Goal: Information Seeking & Learning: Learn about a topic

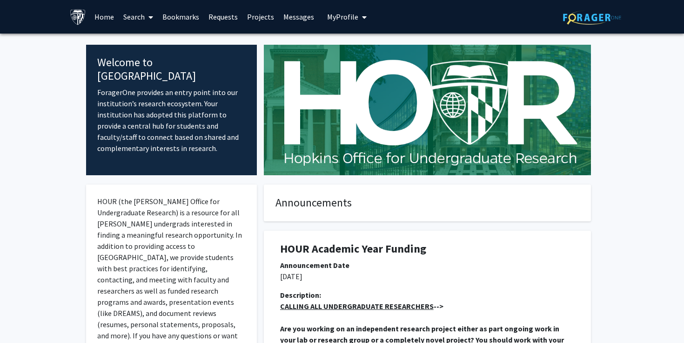
click at [131, 16] on link "Search" at bounding box center [138, 16] width 39 height 33
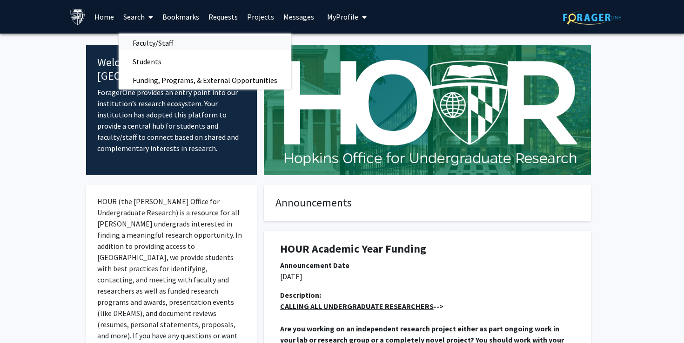
click at [143, 40] on span "Faculty/Staff" at bounding box center [153, 43] width 68 height 19
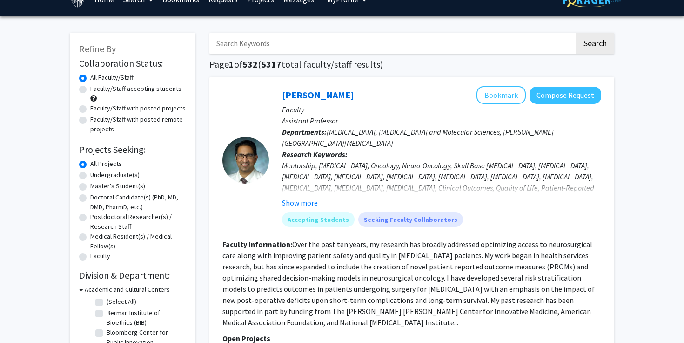
scroll to position [20, 0]
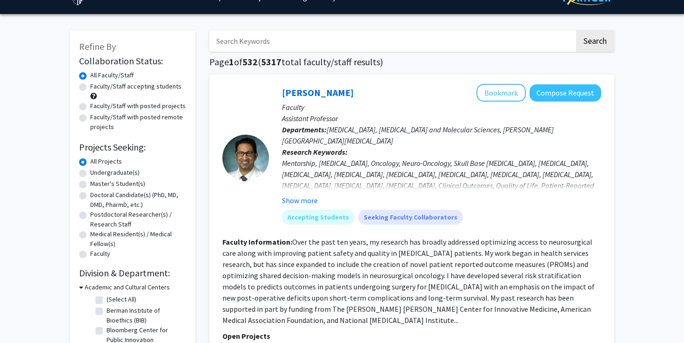
click at [125, 183] on label "Master's Student(s)" at bounding box center [117, 184] width 55 height 10
click at [96, 183] on input "Master's Student(s)" at bounding box center [93, 182] width 6 height 6
radio input "true"
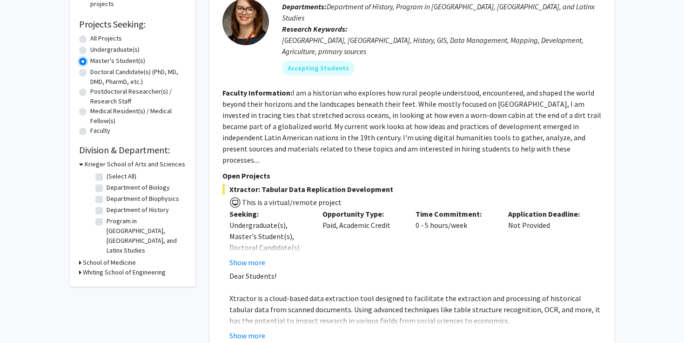
scroll to position [145, 0]
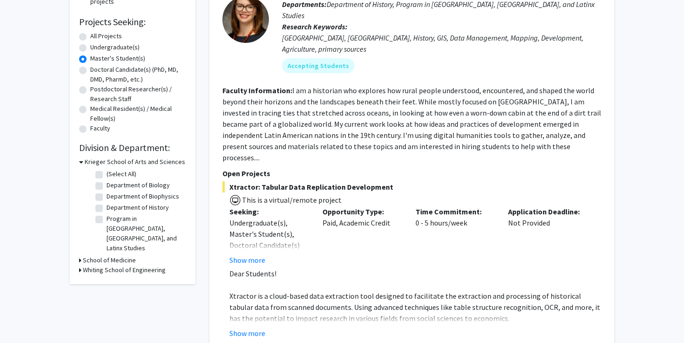
click at [83, 162] on div "Krieger School of Arts and Sciences" at bounding box center [132, 162] width 107 height 10
click at [80, 162] on icon at bounding box center [81, 162] width 4 height 10
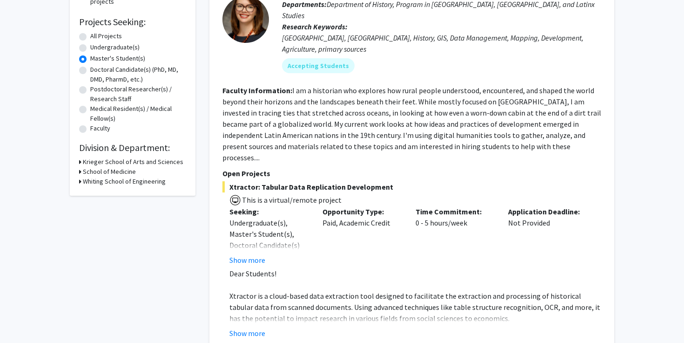
click at [81, 162] on icon at bounding box center [80, 162] width 2 height 10
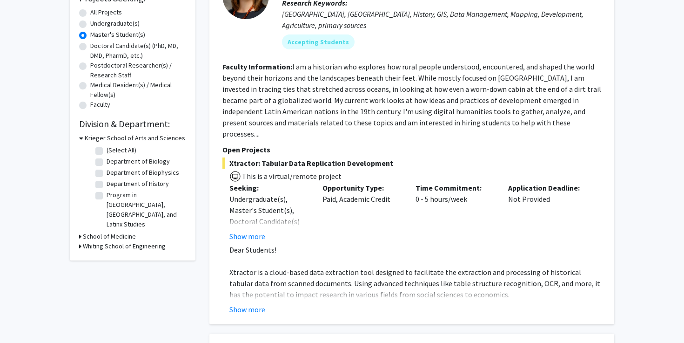
scroll to position [170, 0]
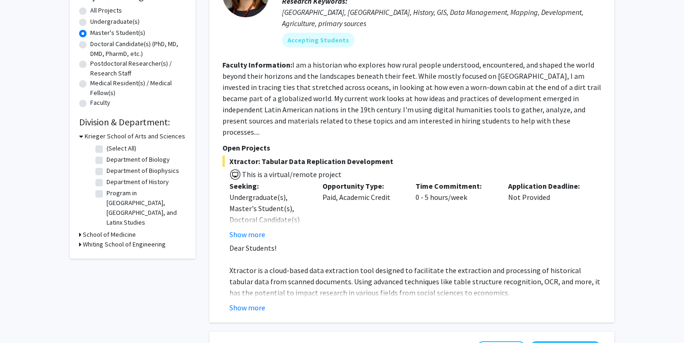
click at [87, 230] on h3 "School of Medicine" at bounding box center [109, 235] width 53 height 10
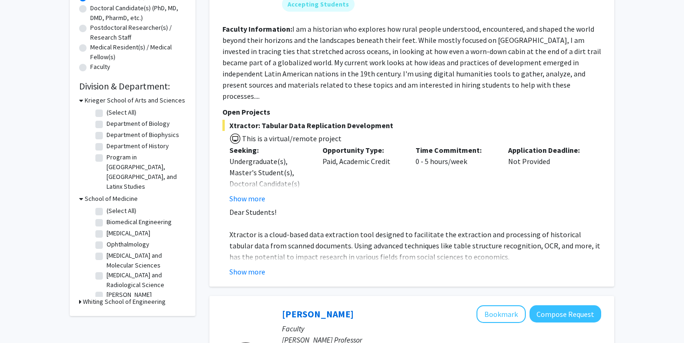
scroll to position [210, 0]
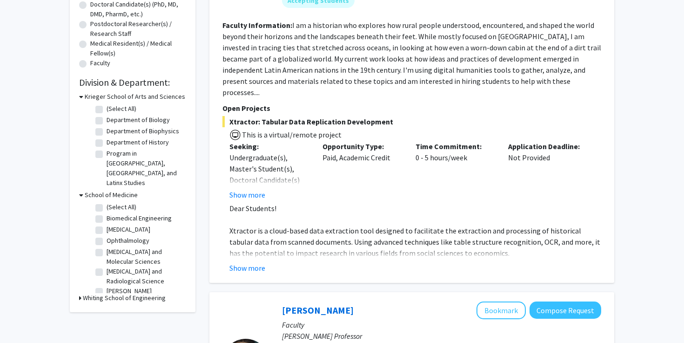
click at [85, 293] on h3 "Whiting School of Engineering" at bounding box center [124, 298] width 83 height 10
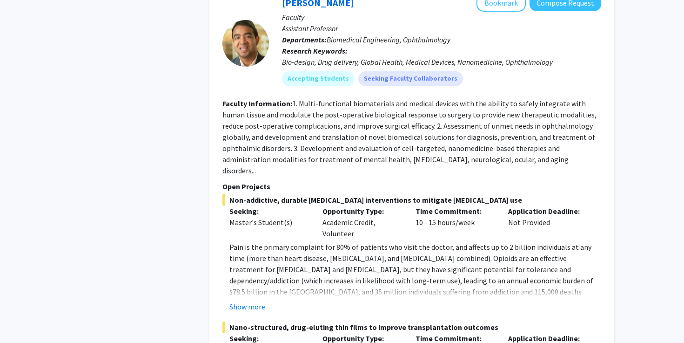
scroll to position [4248, 0]
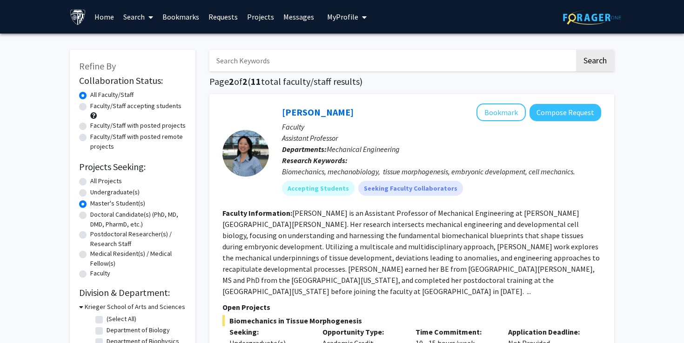
click at [139, 17] on link "Search" at bounding box center [138, 16] width 39 height 33
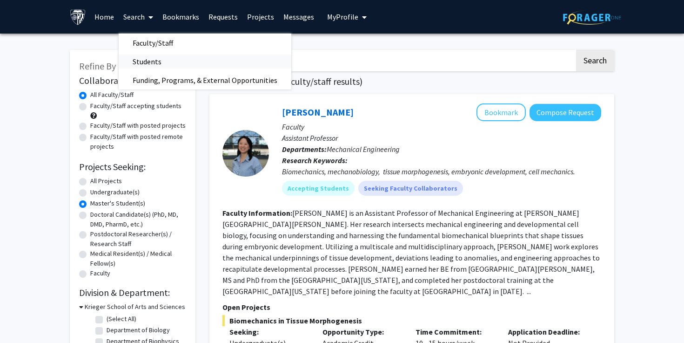
click at [146, 61] on span "Students" at bounding box center [147, 61] width 57 height 19
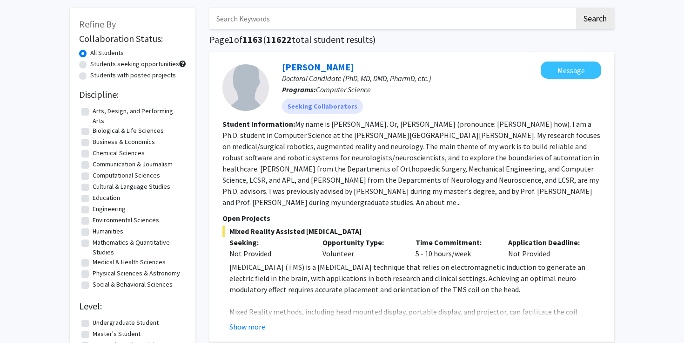
scroll to position [42, 0]
click at [129, 283] on label "Social & Behavioral Sciences" at bounding box center [133, 284] width 80 height 10
click at [99, 283] on input "Social & Behavioral Sciences" at bounding box center [96, 282] width 6 height 6
checkbox input "true"
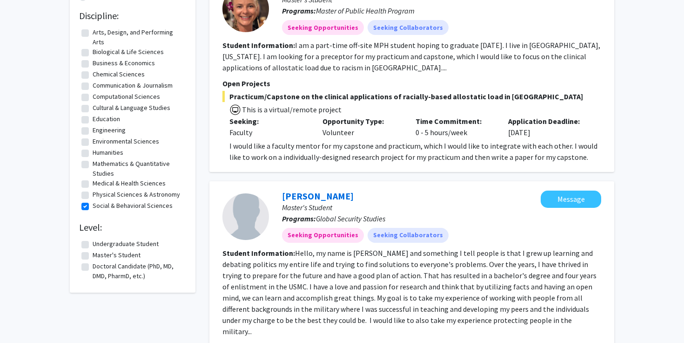
scroll to position [122, 0]
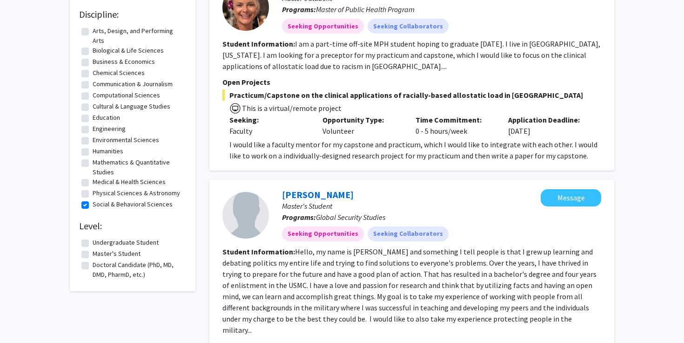
click at [125, 254] on label "Master's Student" at bounding box center [117, 254] width 48 height 10
click at [99, 254] on input "Master's Student" at bounding box center [96, 252] width 6 height 6
checkbox input "true"
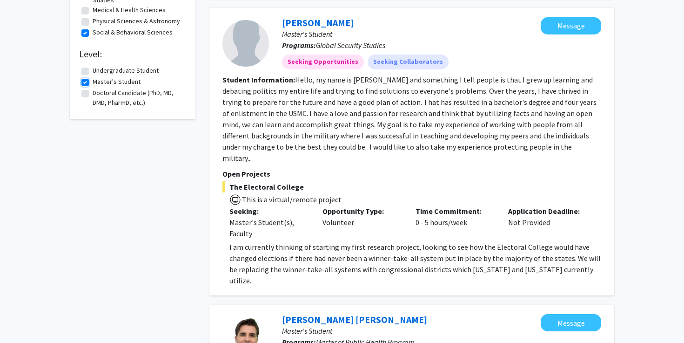
scroll to position [291, 0]
